Goal: Task Accomplishment & Management: Manage account settings

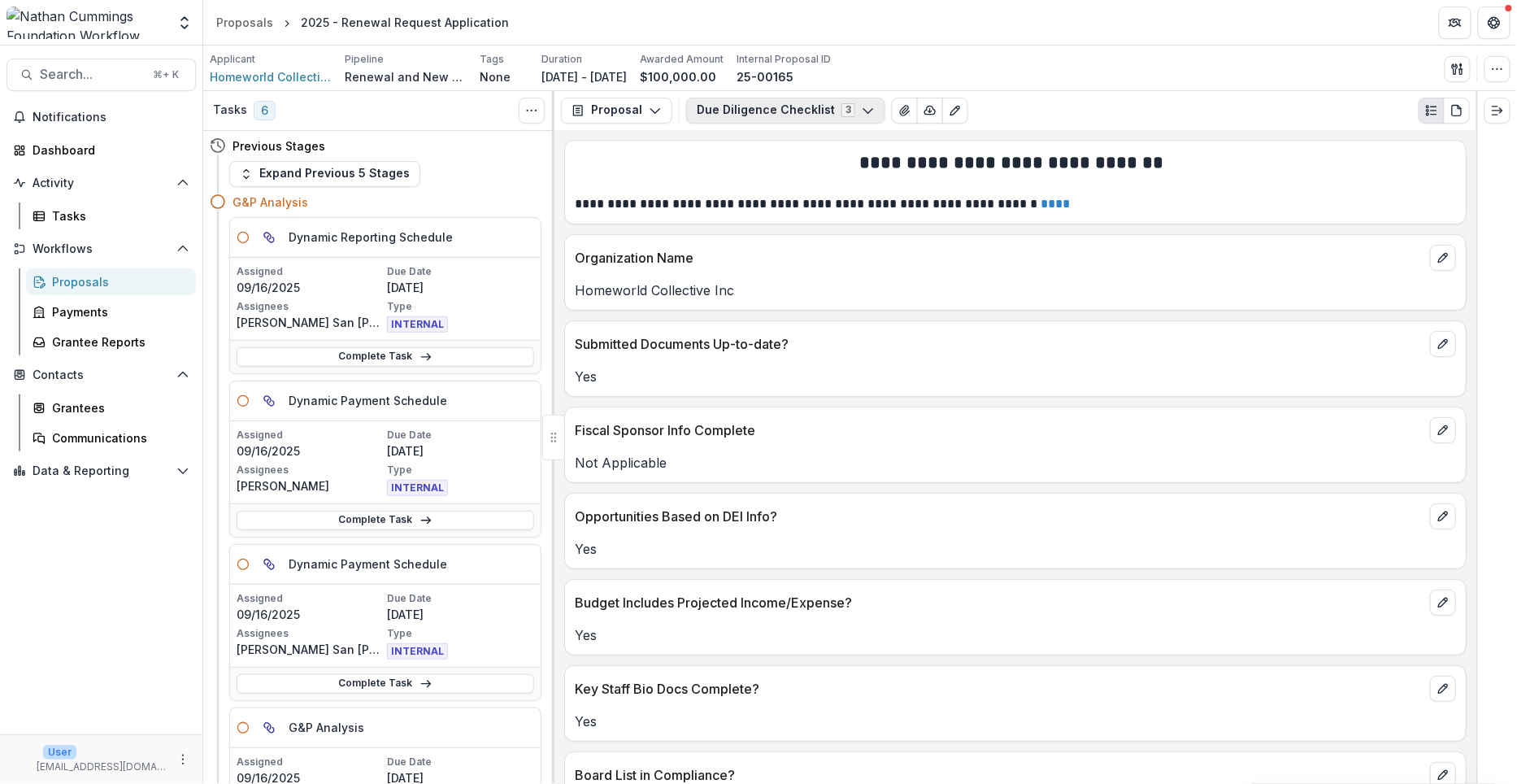
click at [735, 117] on button "Due Diligence Checklist 3" at bounding box center [786, 111] width 199 height 26
click at [815, 106] on button "Due Diligence Checklist 4" at bounding box center [786, 111] width 200 height 26
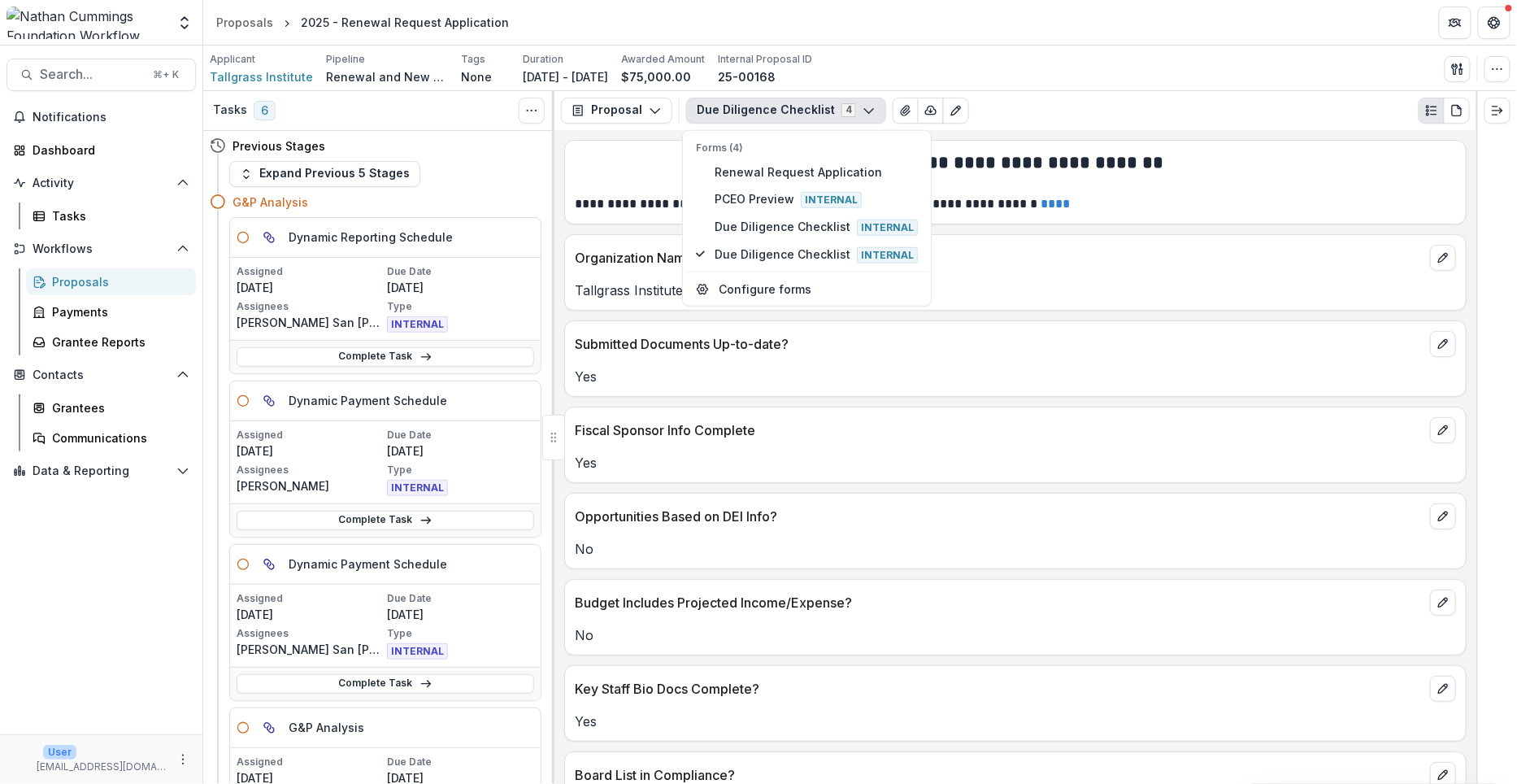
click at [1006, 83] on div "Applicant Tallgrass Institute Pipeline Renewal and New Grants Pipeline Tags Non…" at bounding box center [859, 68] width 1301 height 34
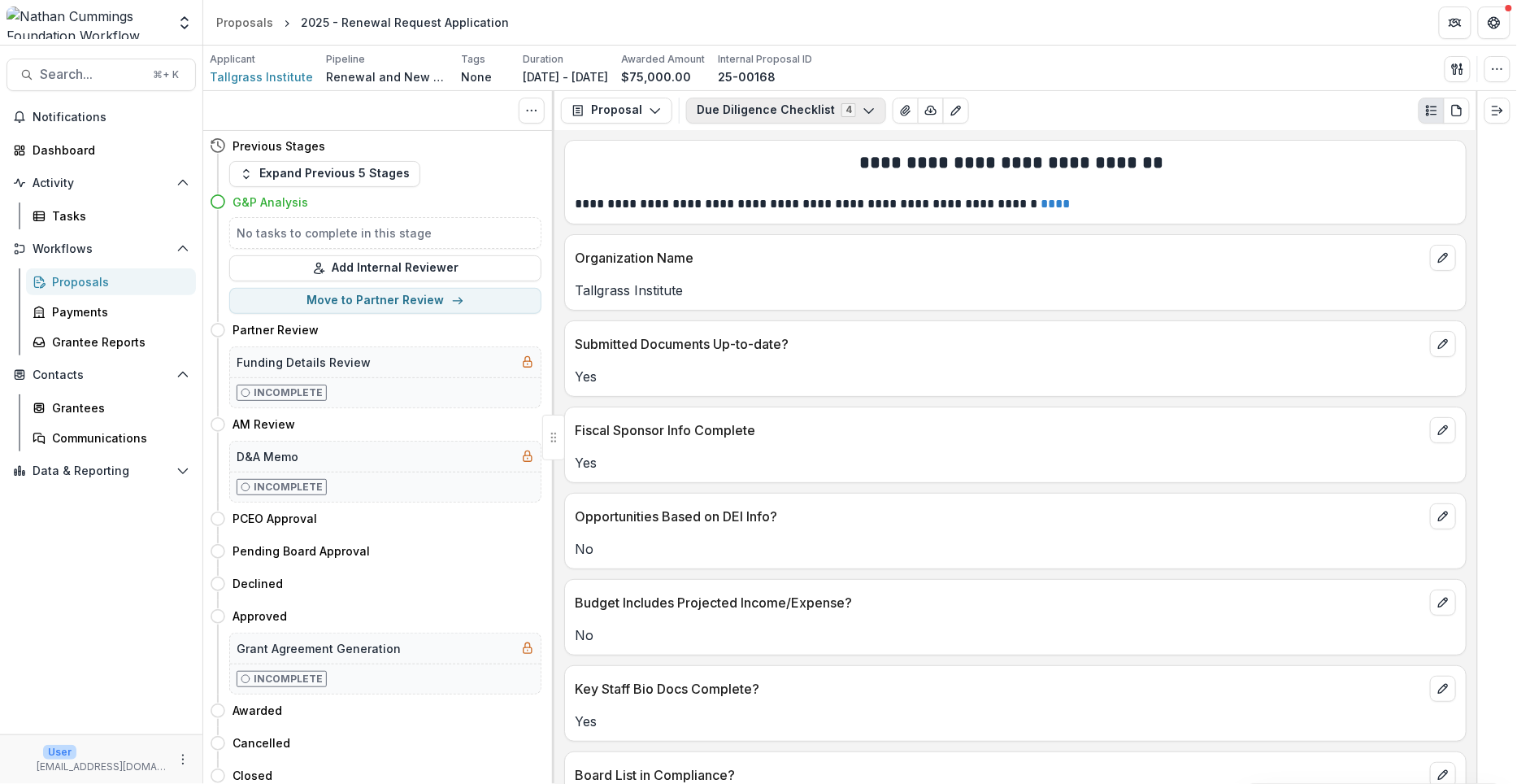
click at [765, 100] on button "Due Diligence Checklist 4" at bounding box center [786, 111] width 200 height 26
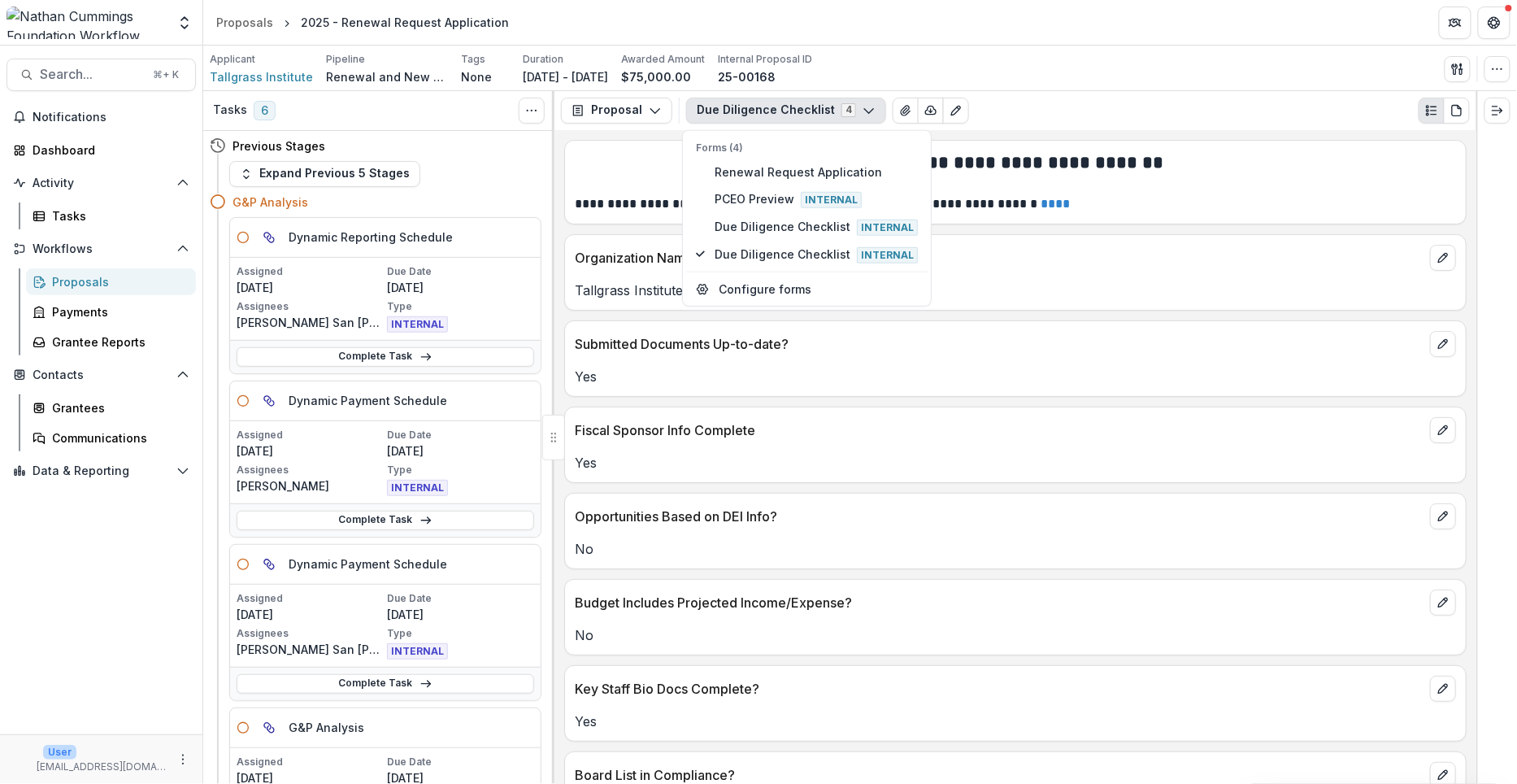
click at [649, 175] on p at bounding box center [1015, 184] width 881 height 20
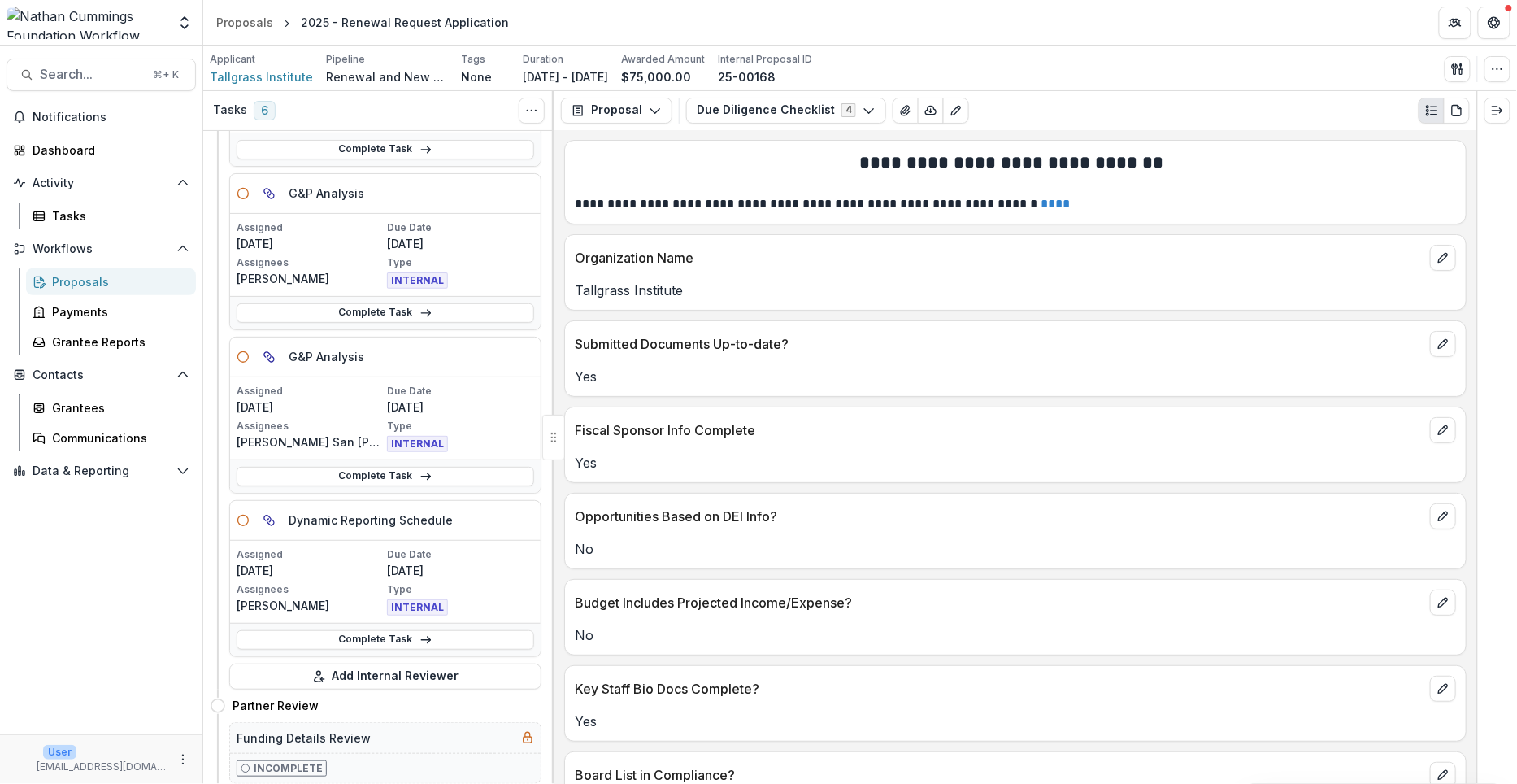
scroll to position [570, 0]
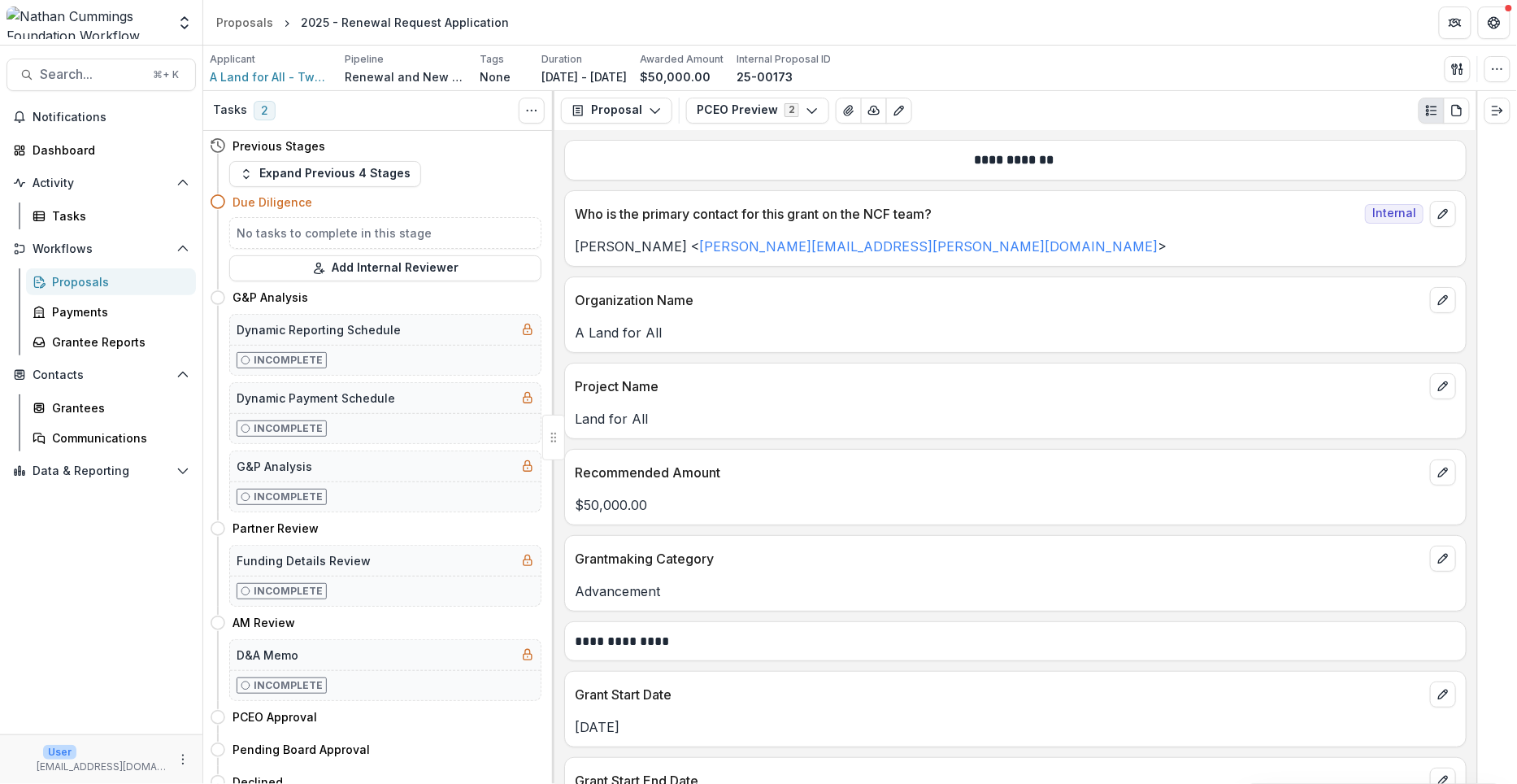
click at [770, 127] on div "Proposal Proposal Payments Reports Grant Agreements Board Summaries Bank Detail…" at bounding box center [1015, 110] width 922 height 39
click at [768, 116] on button "PCEO Preview 2" at bounding box center [757, 111] width 143 height 26
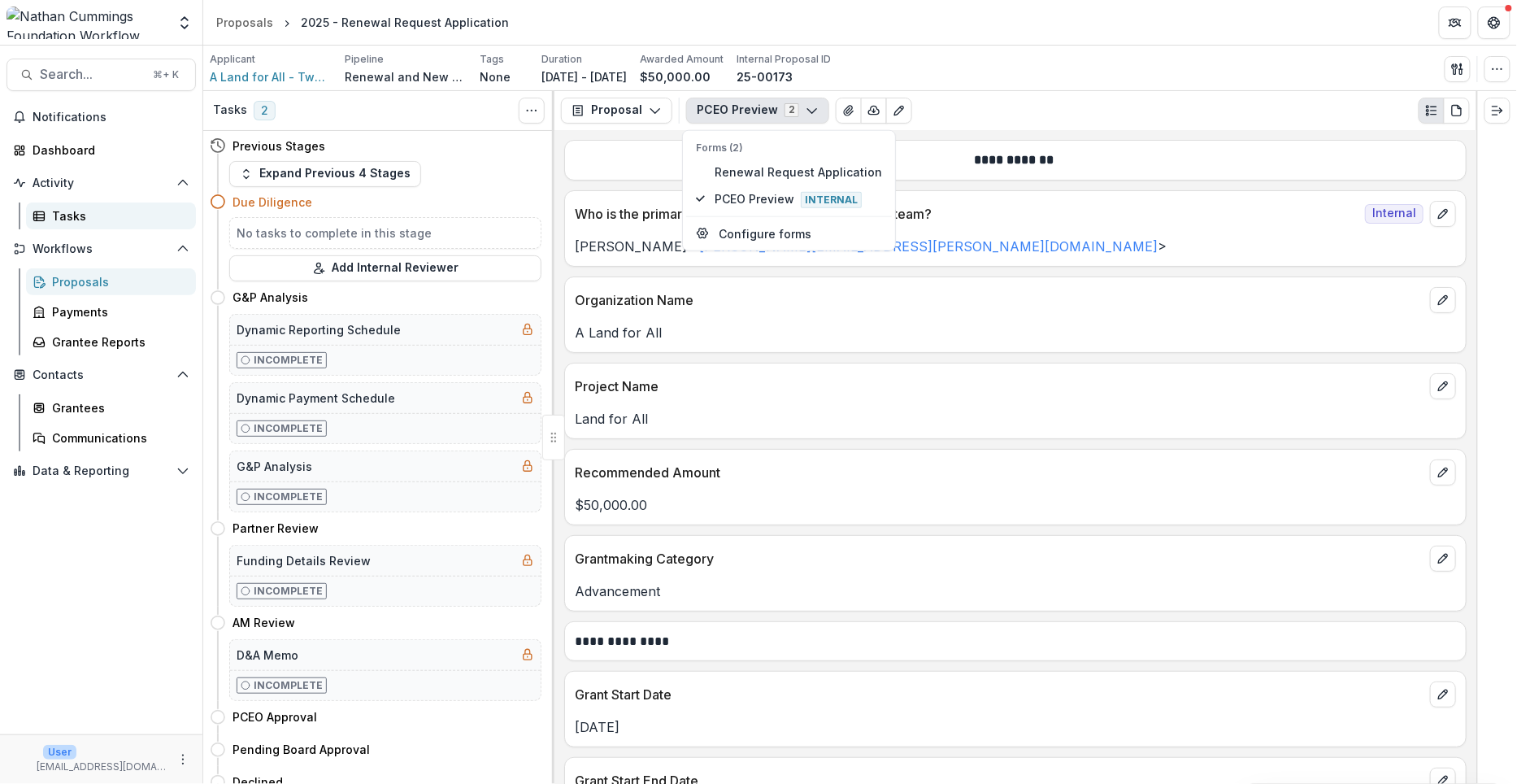
click at [83, 212] on div "Tasks" at bounding box center [117, 216] width 131 height 17
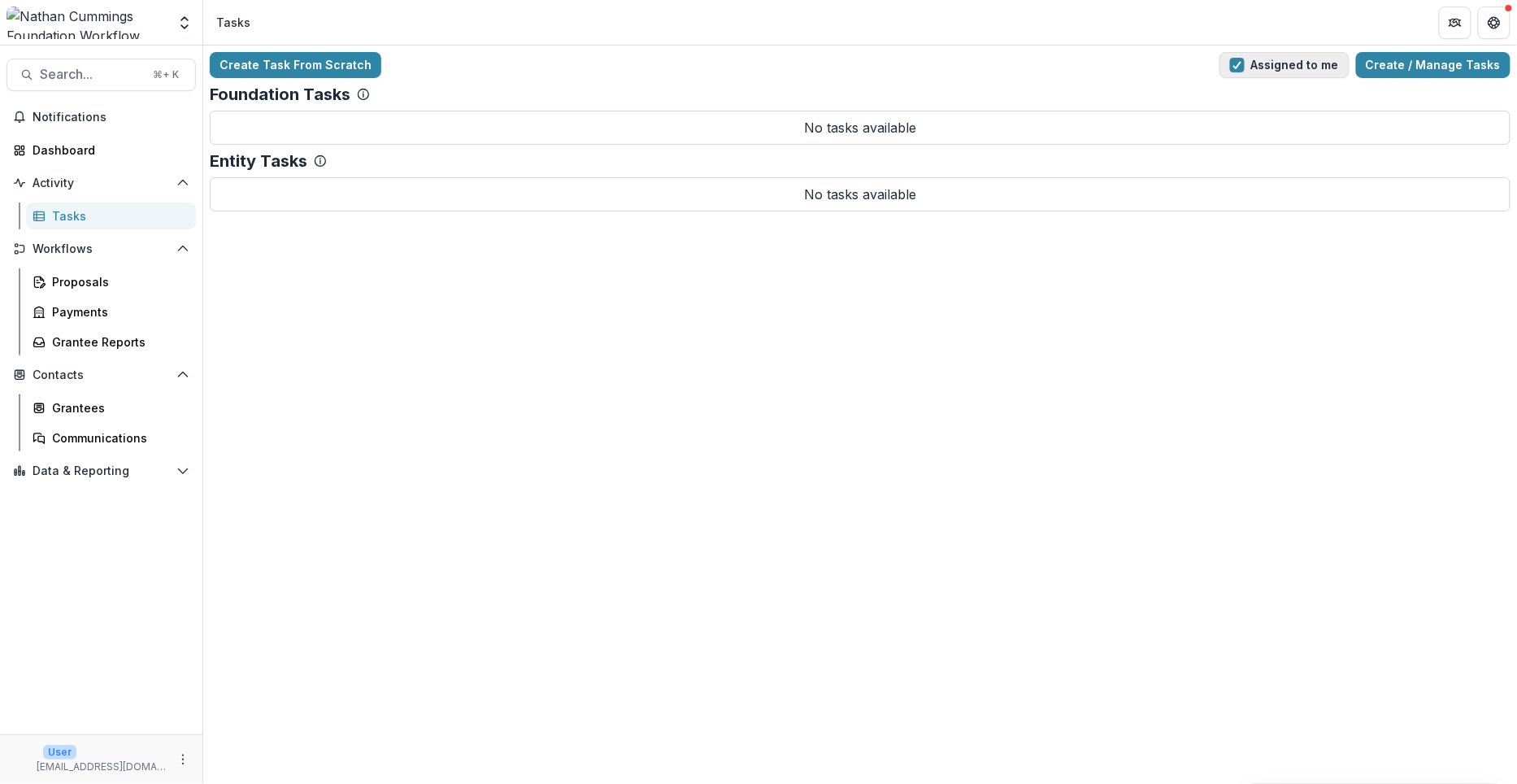
click at [1264, 61] on button "Assigned to me" at bounding box center [1284, 65] width 130 height 26
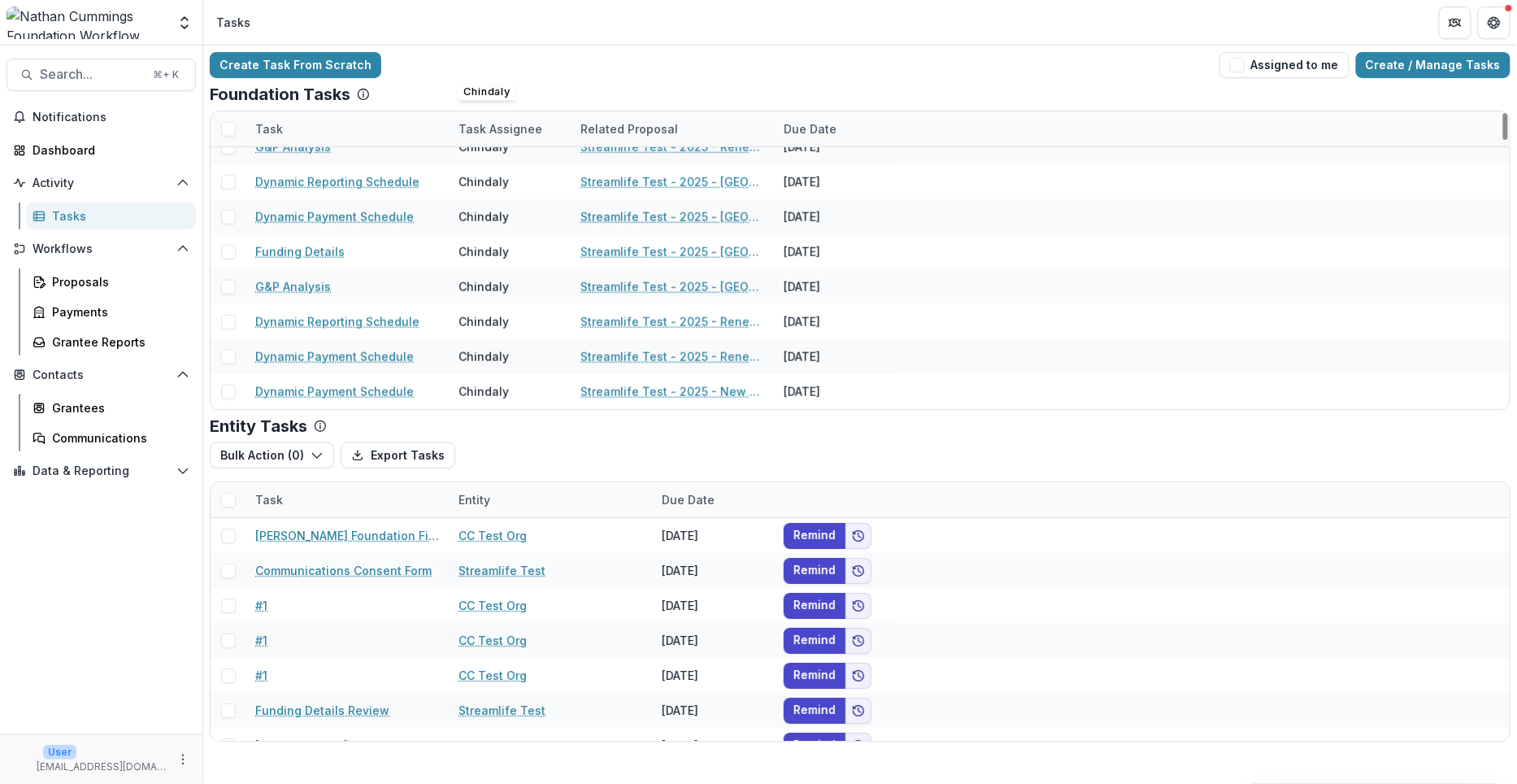
scroll to position [473, 0]
click at [177, 752] on button "More" at bounding box center [183, 759] width 20 height 20
click at [266, 744] on button "Logout" at bounding box center [291, 751] width 174 height 27
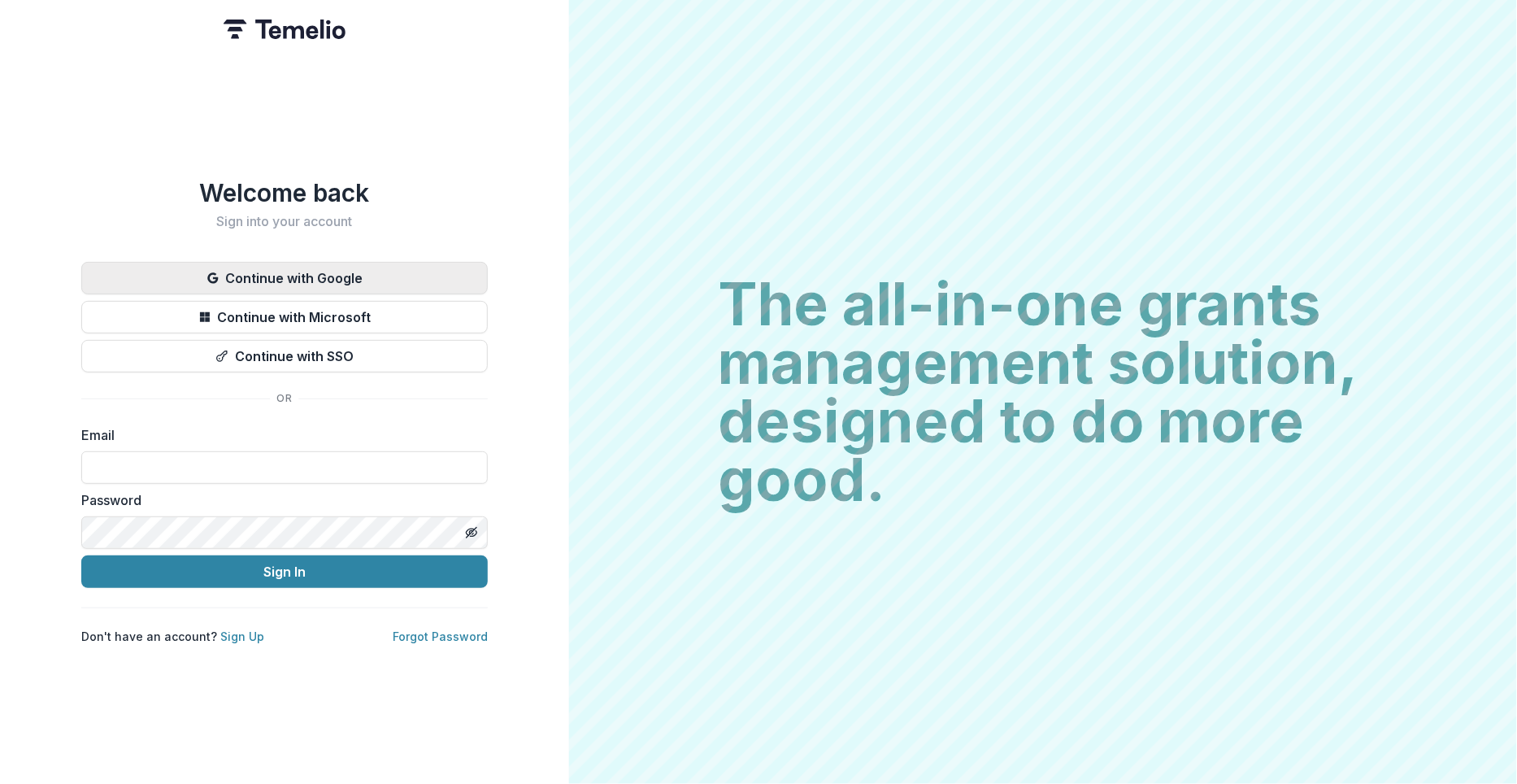
click at [337, 272] on button "Continue with Google" at bounding box center [285, 278] width 407 height 33
